Goal: Information Seeking & Learning: Learn about a topic

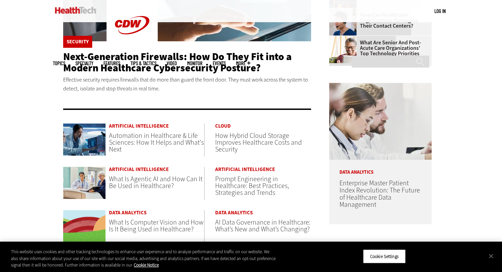
scroll to position [276, 0]
click at [153, 140] on span "Automation in Healthcare & Life Sciences: How It Helps and What's Next" at bounding box center [156, 142] width 95 height 23
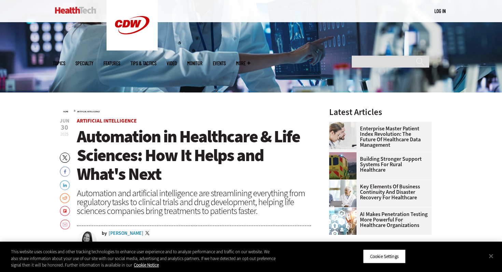
scroll to position [147, 0]
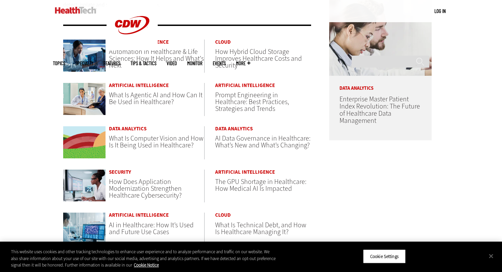
scroll to position [357, 0]
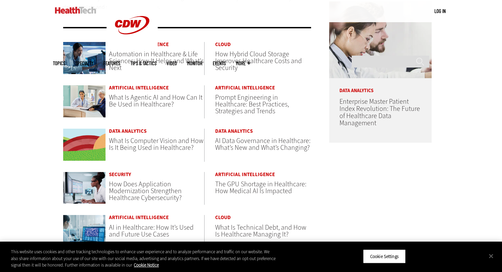
click at [241, 67] on header "How Hybrid Cloud Storage Improves Healthcare Costs and Security" at bounding box center [263, 61] width 96 height 20
click at [233, 63] on span "How Hybrid Cloud Storage Improves Healthcare Costs and Security" at bounding box center [258, 61] width 87 height 23
